Goal: Task Accomplishment & Management: Manage account settings

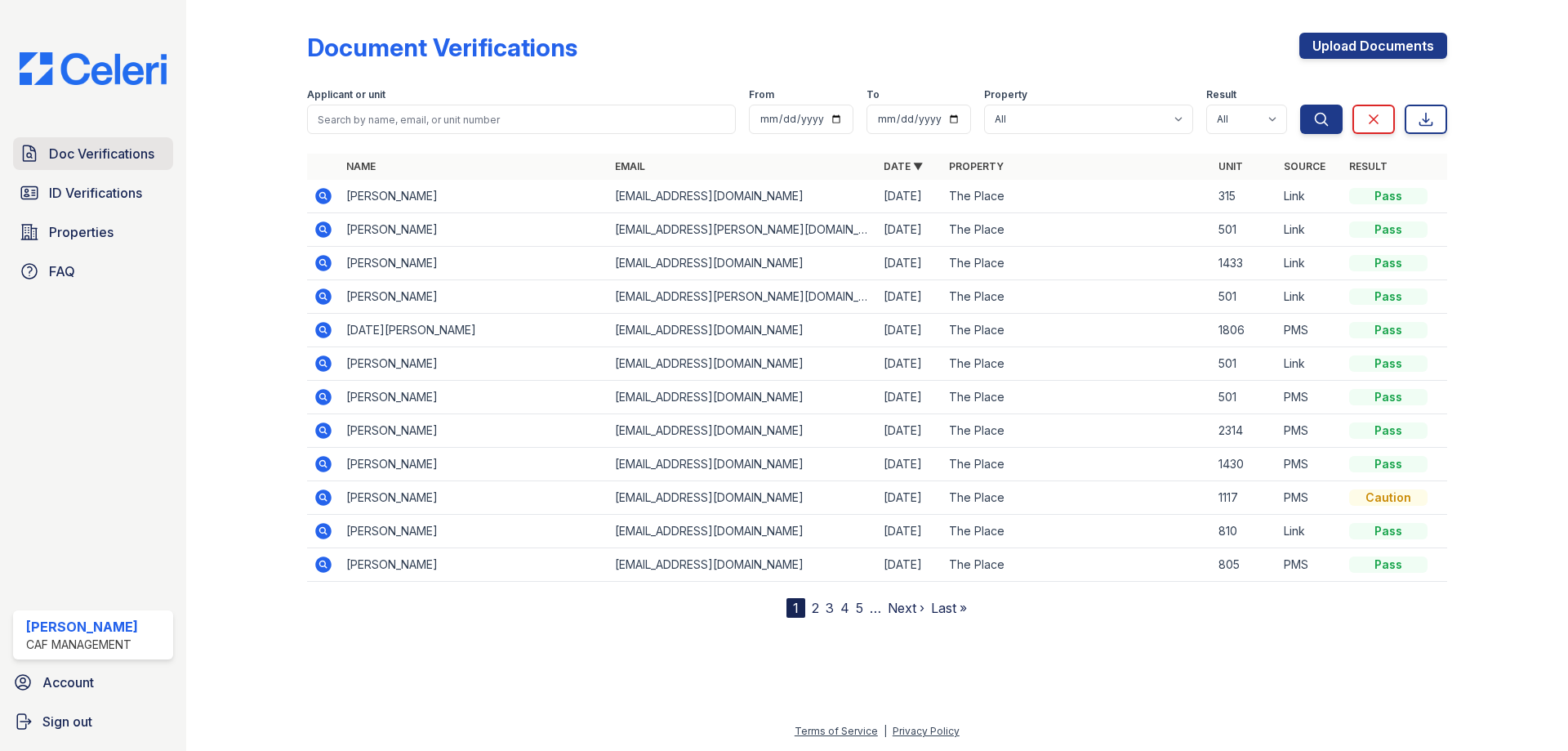
click at [97, 163] on span "Doc Verifications" at bounding box center [101, 154] width 105 height 20
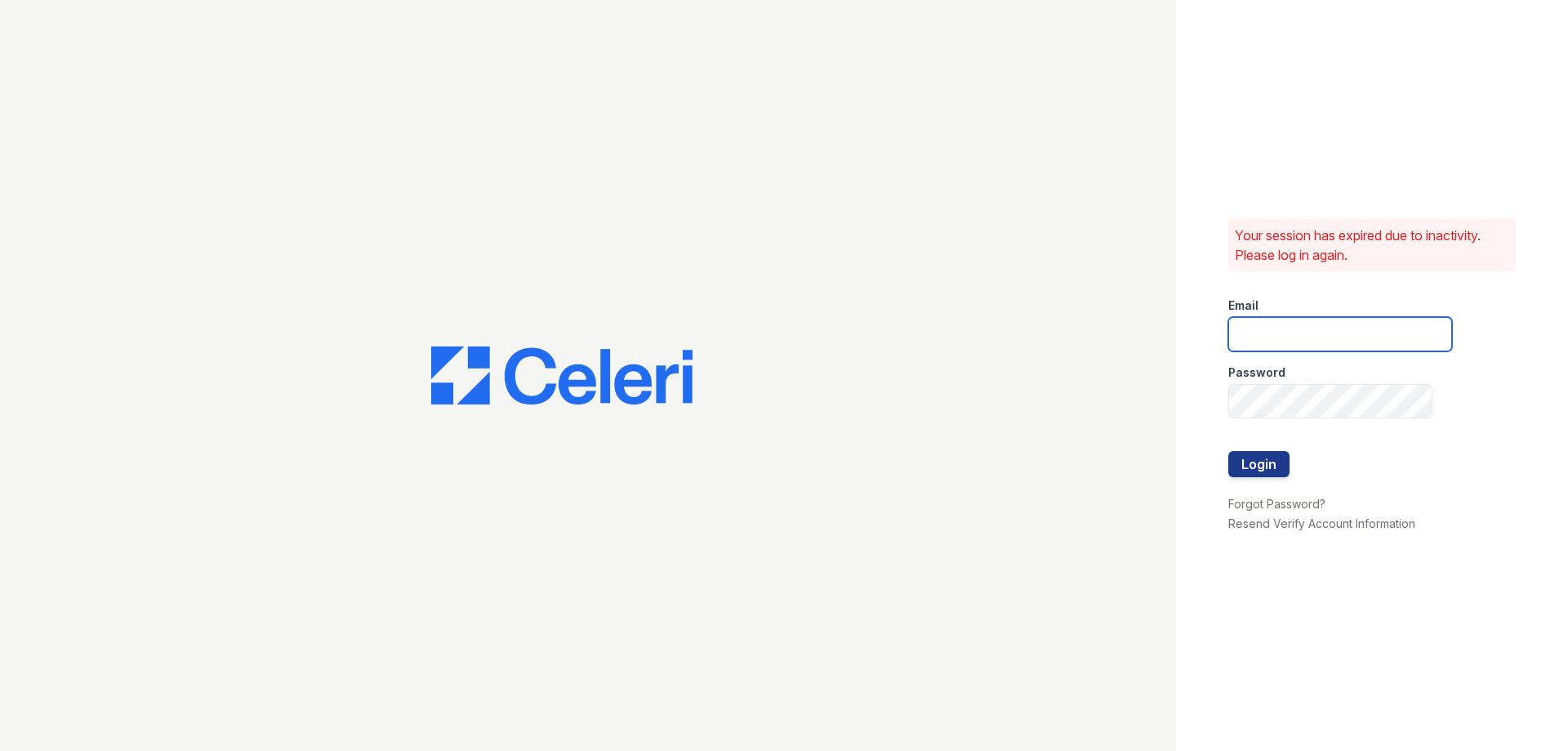
type input "[EMAIL_ADDRESS][DOMAIN_NAME]"
click at [91, 193] on div at bounding box center [588, 375] width 1176 height 751
click at [1275, 462] on button "Login" at bounding box center [1258, 464] width 61 height 26
